Goal: Transaction & Acquisition: Download file/media

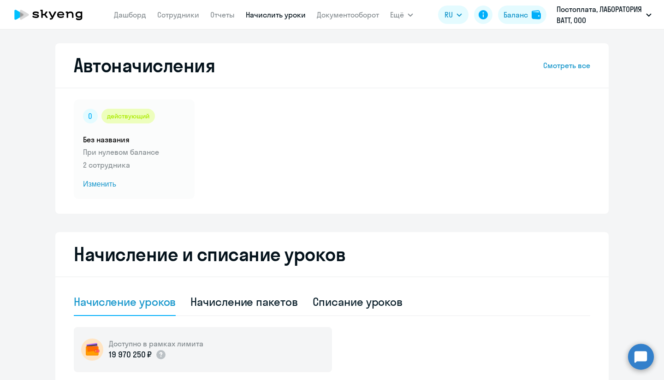
select select "10"
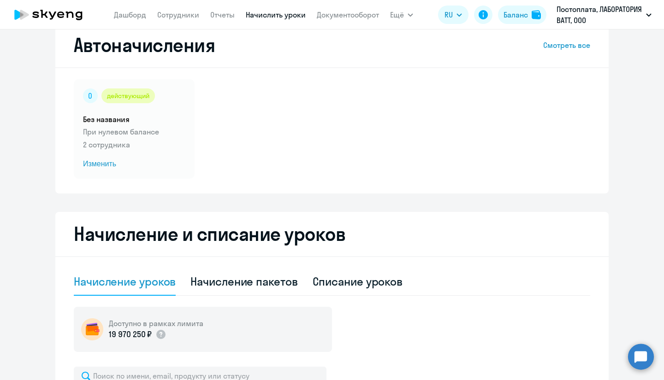
scroll to position [19, 0]
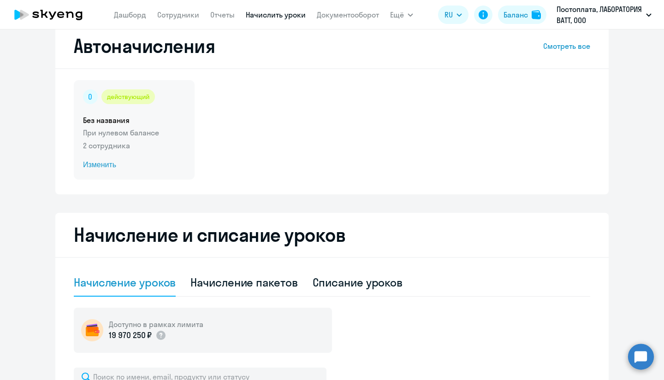
click at [101, 166] on span "Изменить" at bounding box center [134, 164] width 102 height 11
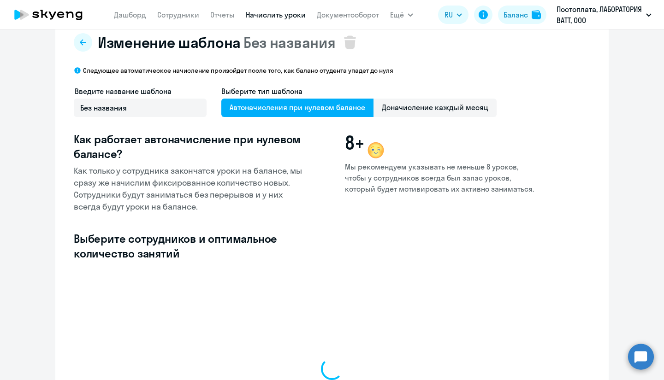
select select "10"
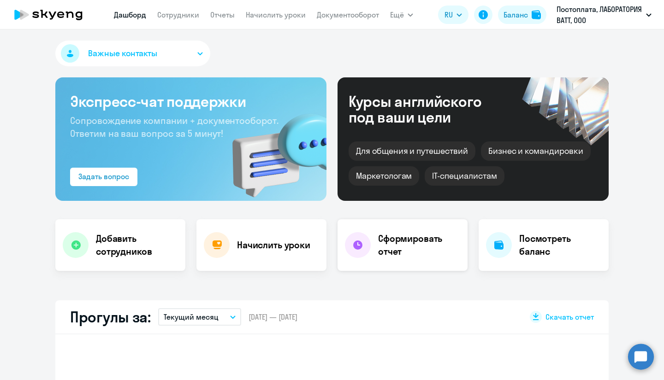
click at [389, 242] on h4 "Сформировать отчет" at bounding box center [419, 245] width 82 height 26
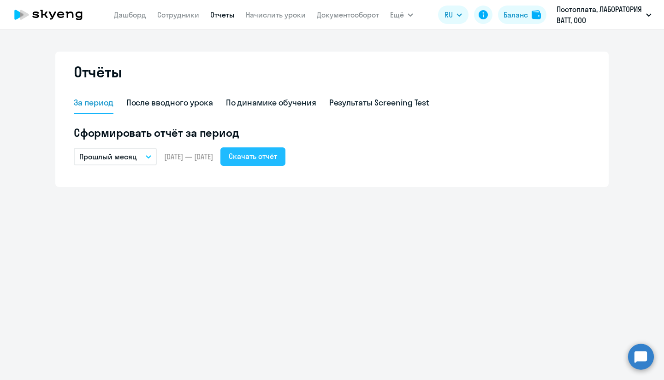
click at [275, 159] on div "Скачать отчёт" at bounding box center [253, 156] width 48 height 11
